Goal: Task Accomplishment & Management: Use online tool/utility

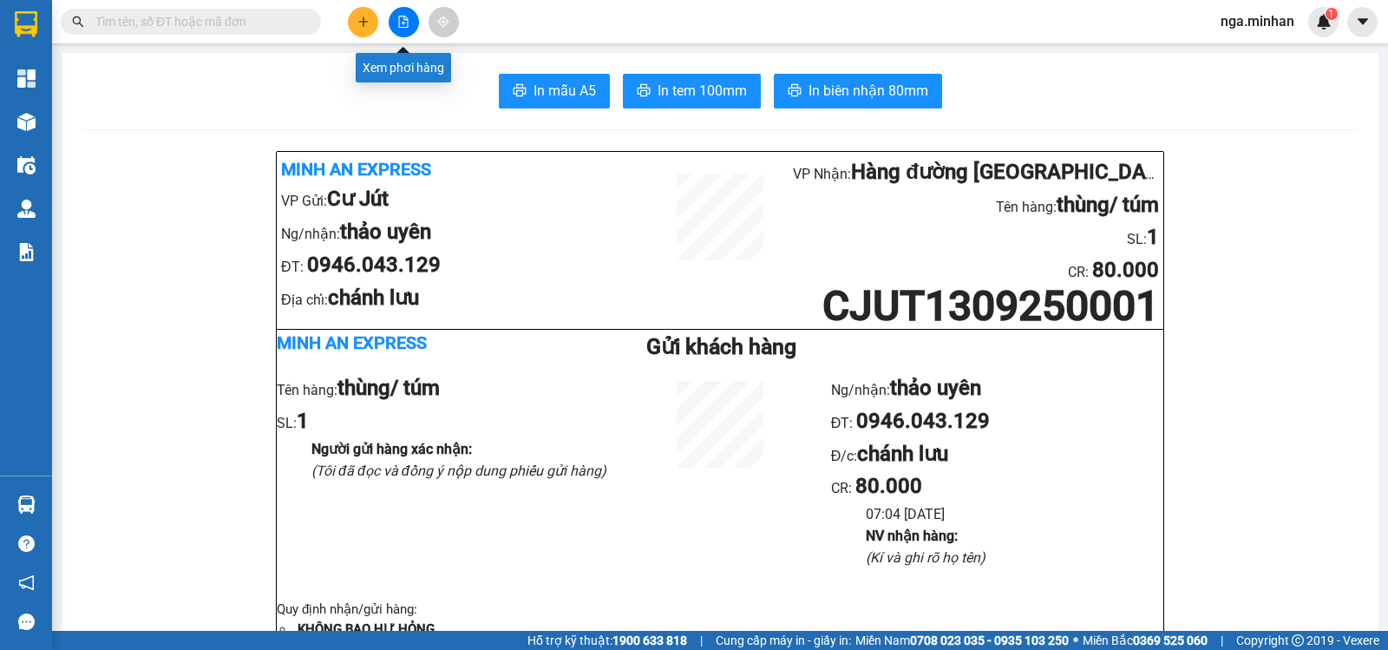
click at [409, 17] on button at bounding box center [404, 22] width 30 height 30
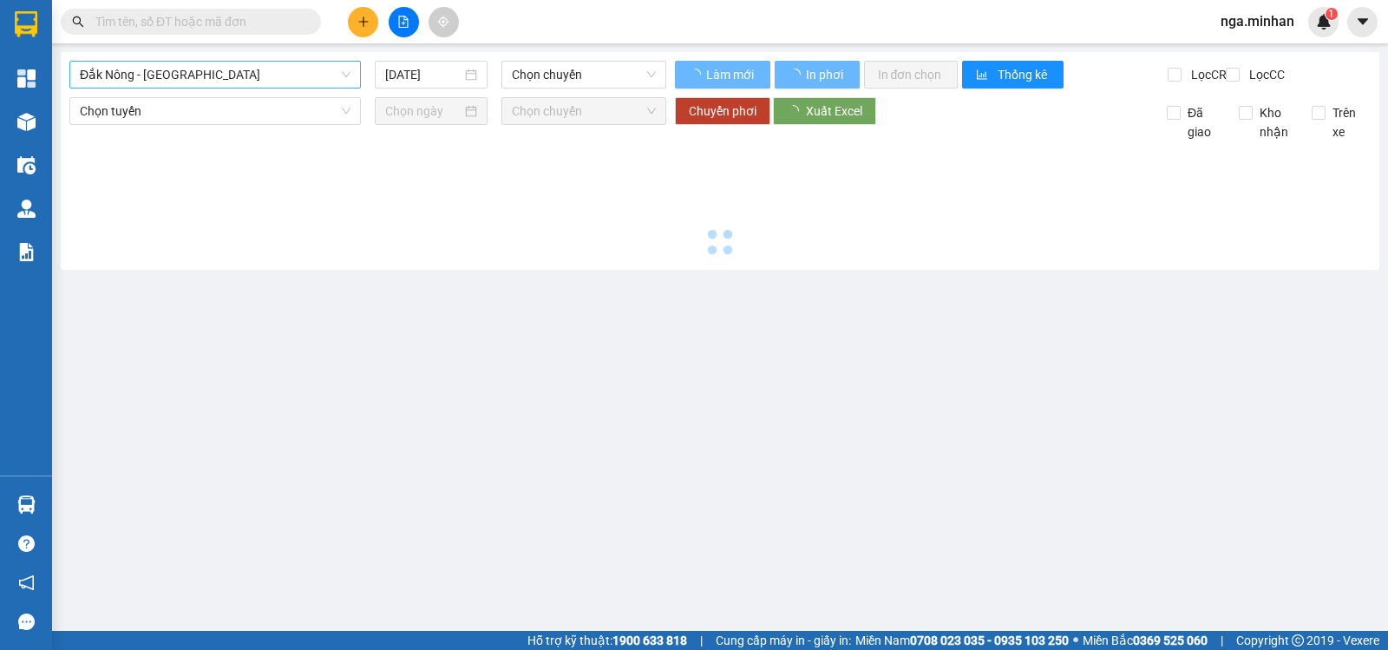
click at [172, 76] on span "Đắk Nông - [GEOGRAPHIC_DATA]" at bounding box center [215, 75] width 271 height 26
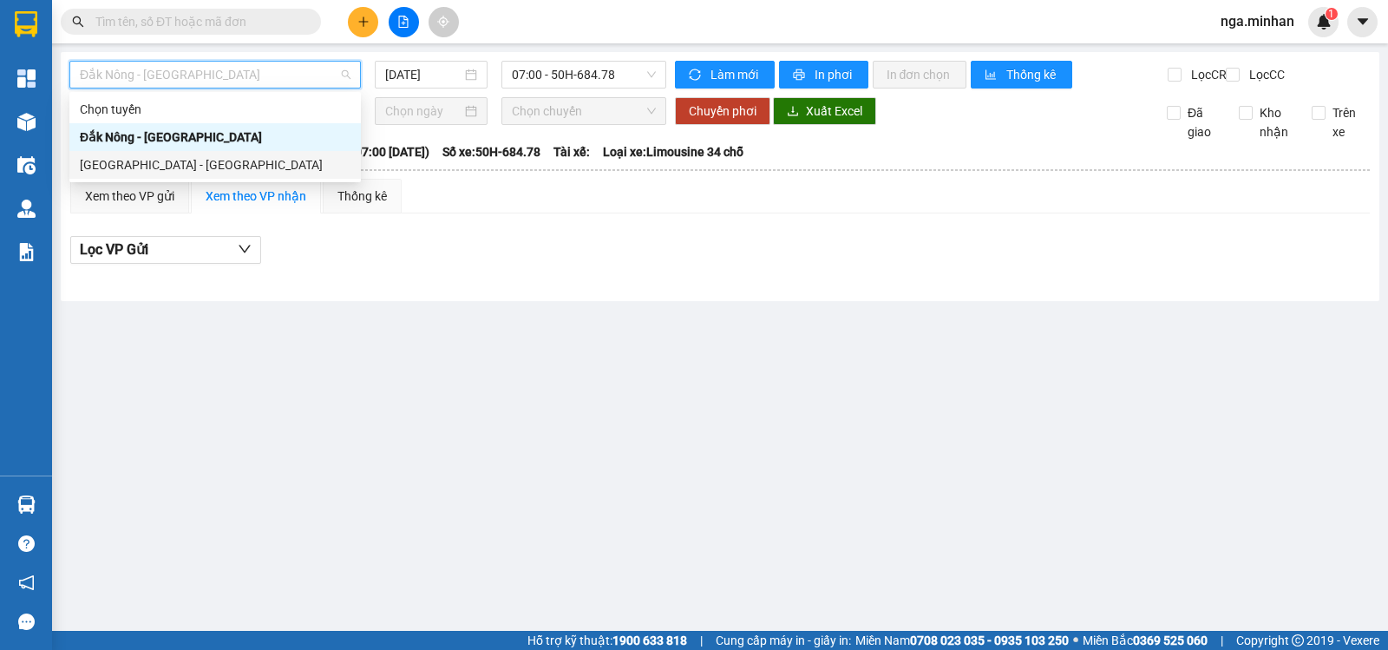
click at [156, 158] on div "[GEOGRAPHIC_DATA] - [GEOGRAPHIC_DATA]" at bounding box center [215, 164] width 271 height 19
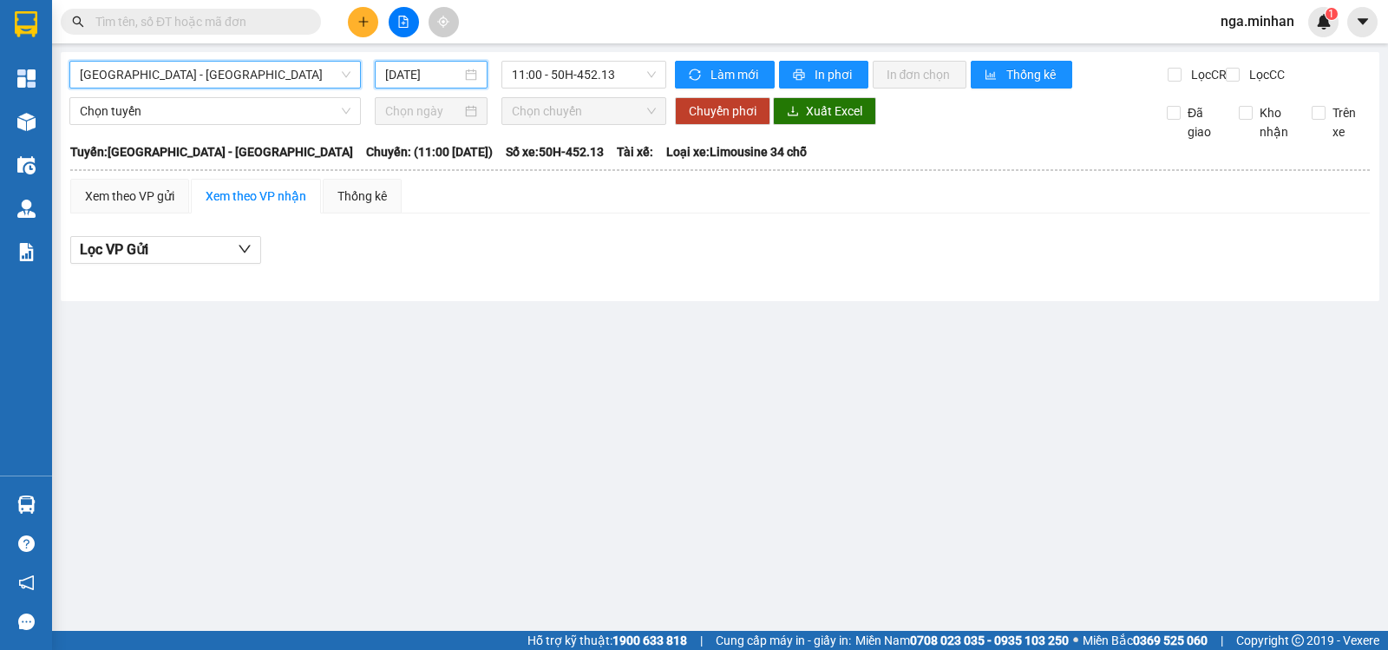
drag, startPoint x: 409, startPoint y: 75, endPoint x: 407, endPoint y: 83, distance: 8.8
click at [407, 75] on input "[DATE]" at bounding box center [423, 74] width 77 height 19
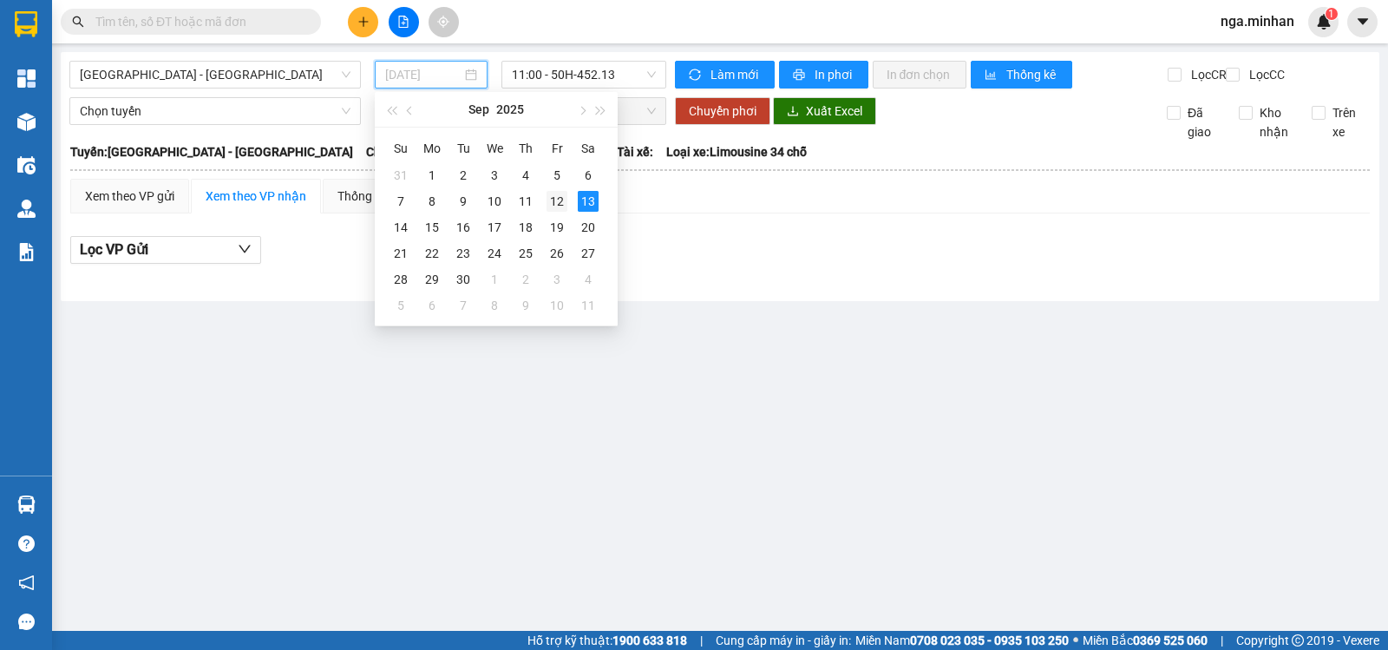
click at [554, 196] on div "12" at bounding box center [556, 201] width 21 height 21
type input "12/09/2025"
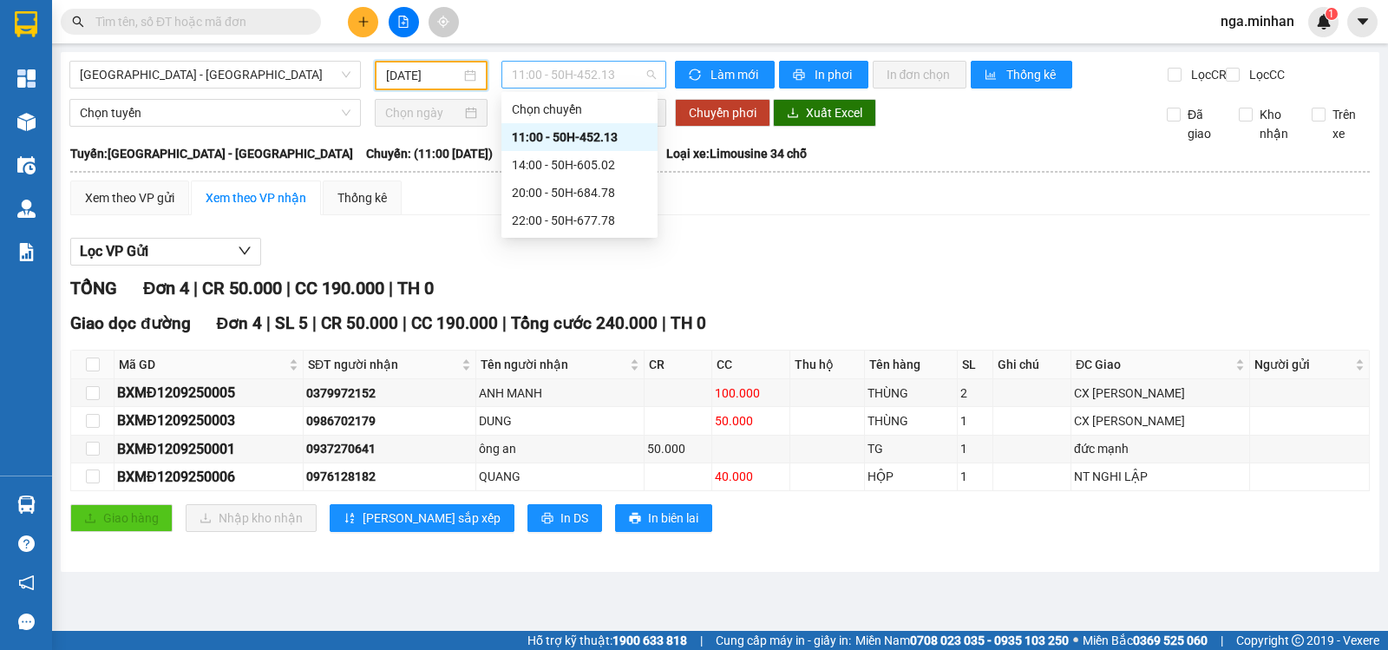
click at [572, 81] on span "11:00 - 50H-452.13" at bounding box center [583, 75] width 143 height 26
click at [587, 166] on div "14:00 - 50H-605.02" at bounding box center [579, 164] width 135 height 19
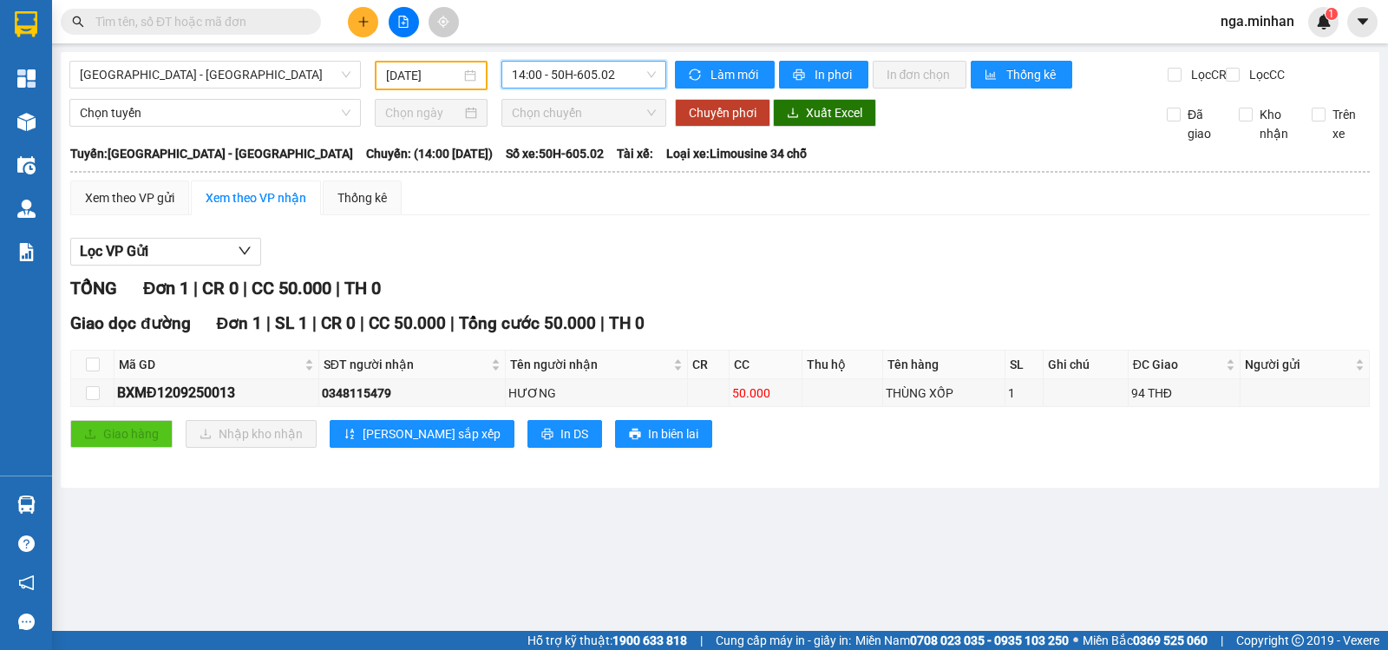
click at [556, 79] on span "14:00 - 50H-605.02" at bounding box center [583, 75] width 143 height 26
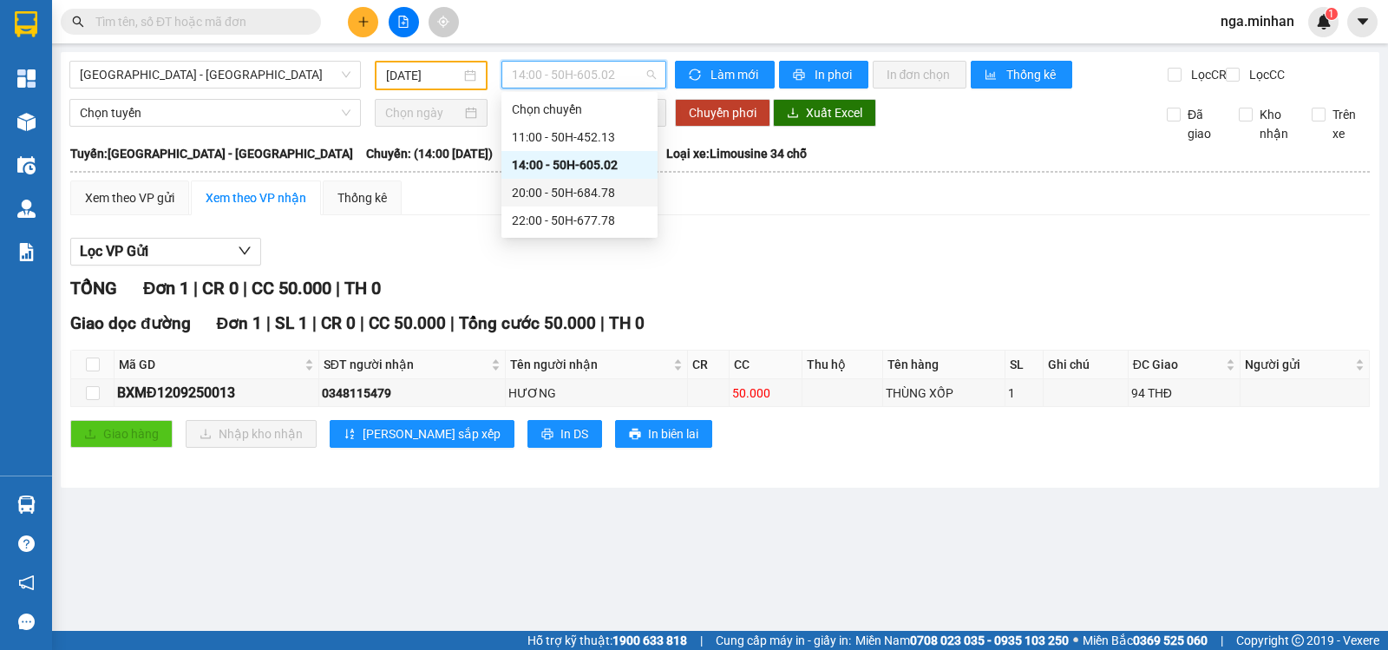
click at [564, 193] on div "20:00 - 50H-684.78" at bounding box center [579, 192] width 135 height 19
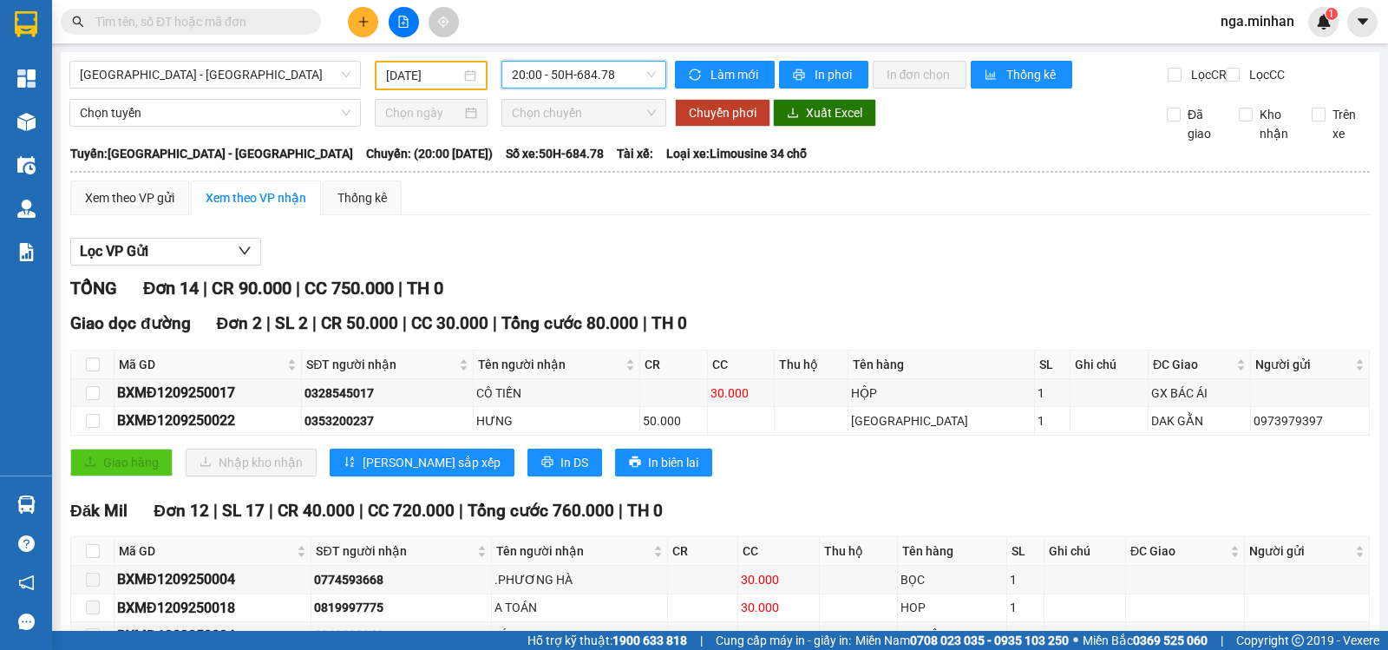
click at [610, 90] on div "Sài Gòn - Đắk Nông 12/09/2025 20:00 20:00 - 50H-684.78" at bounding box center [367, 75] width 597 height 29
click at [616, 78] on span "20:00 - 50H-684.78" at bounding box center [583, 75] width 143 height 26
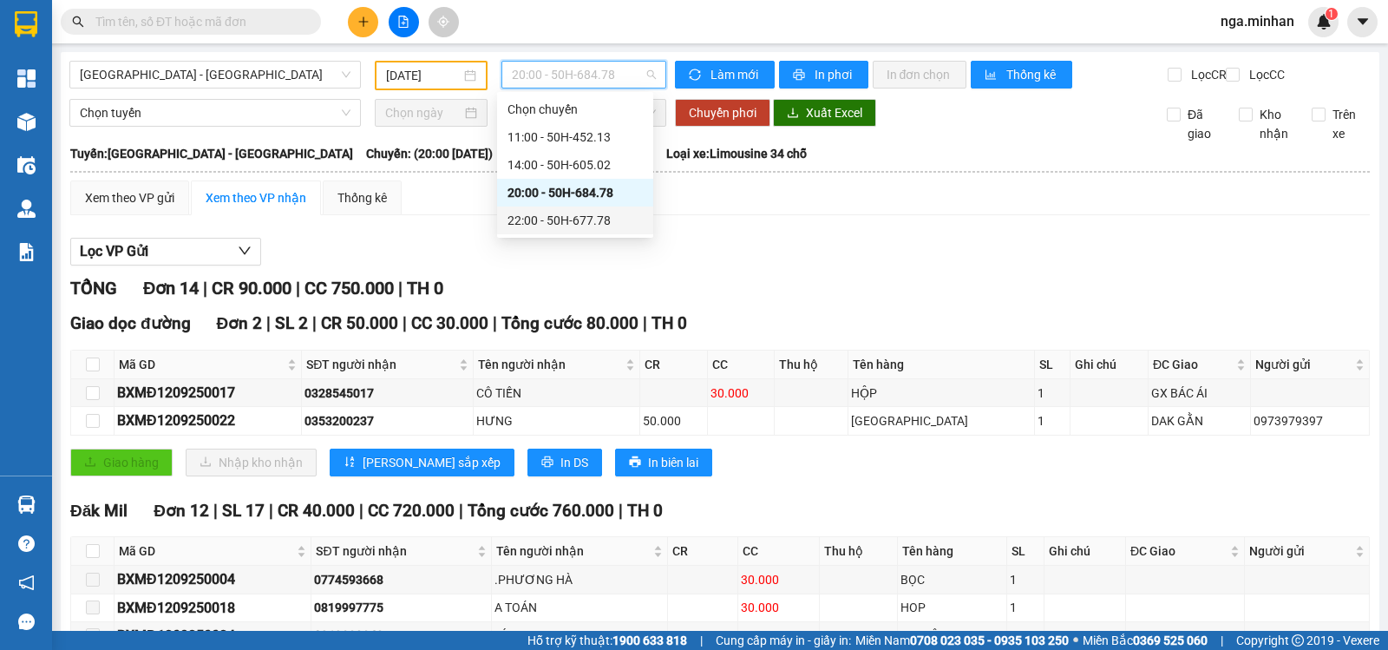
click at [599, 219] on div "22:00 - 50H-677.78" at bounding box center [574, 220] width 135 height 19
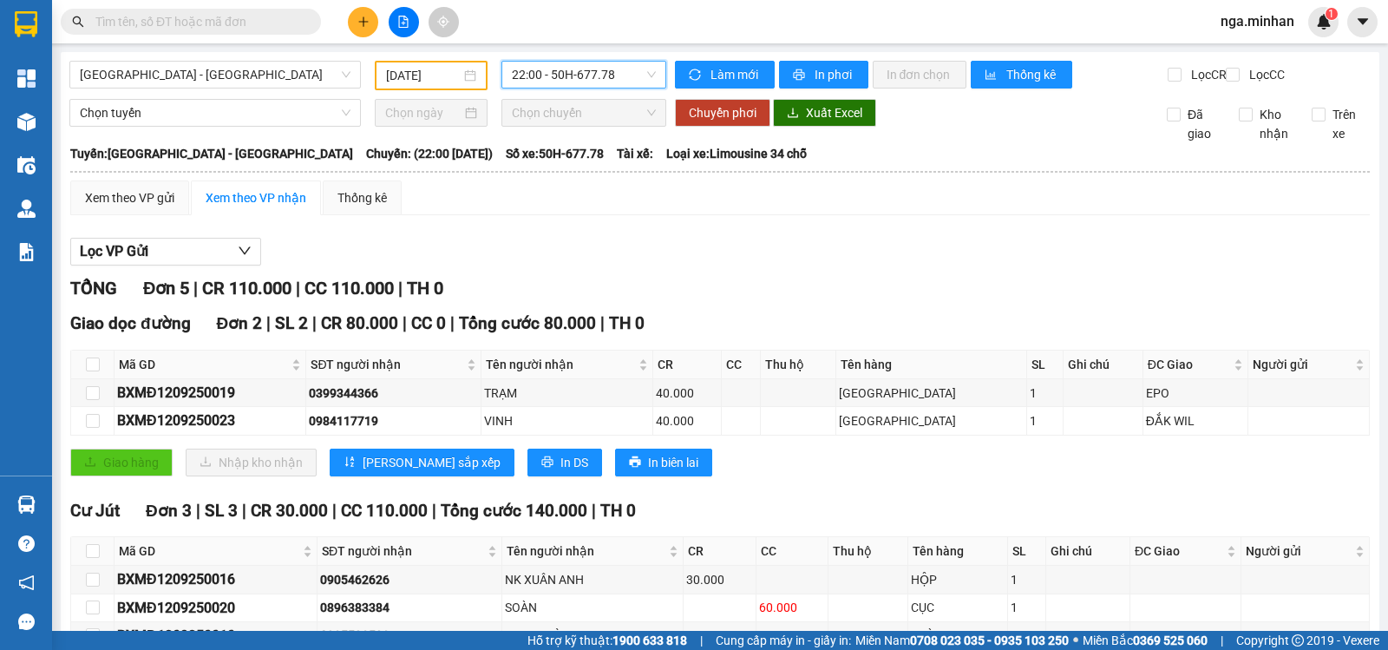
scroll to position [121, 0]
